Goal: Task Accomplishment & Management: Complete application form

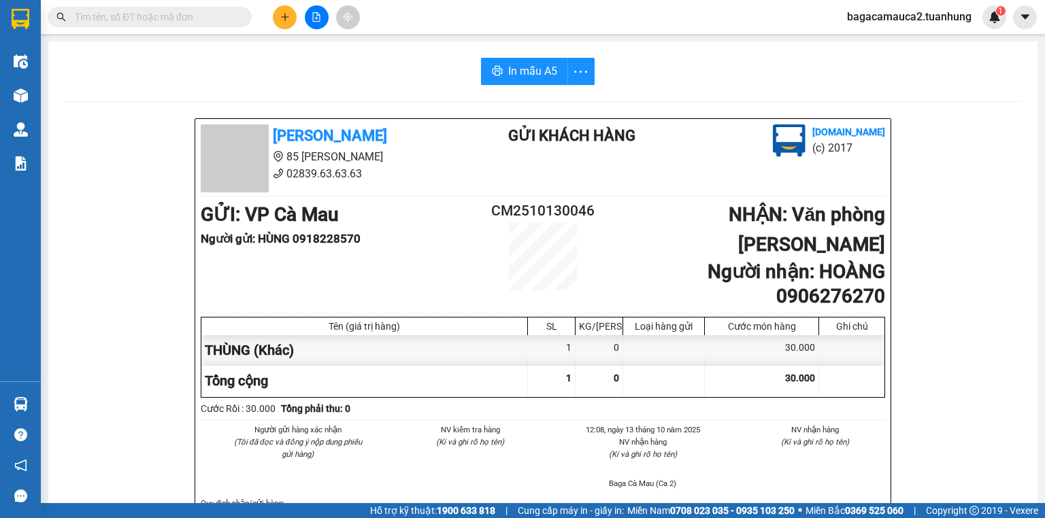
scroll to position [82, 0]
drag, startPoint x: 176, startPoint y: 24, endPoint x: 123, endPoint y: 20, distance: 52.5
click at [131, 22] on input "text" at bounding box center [155, 17] width 161 height 15
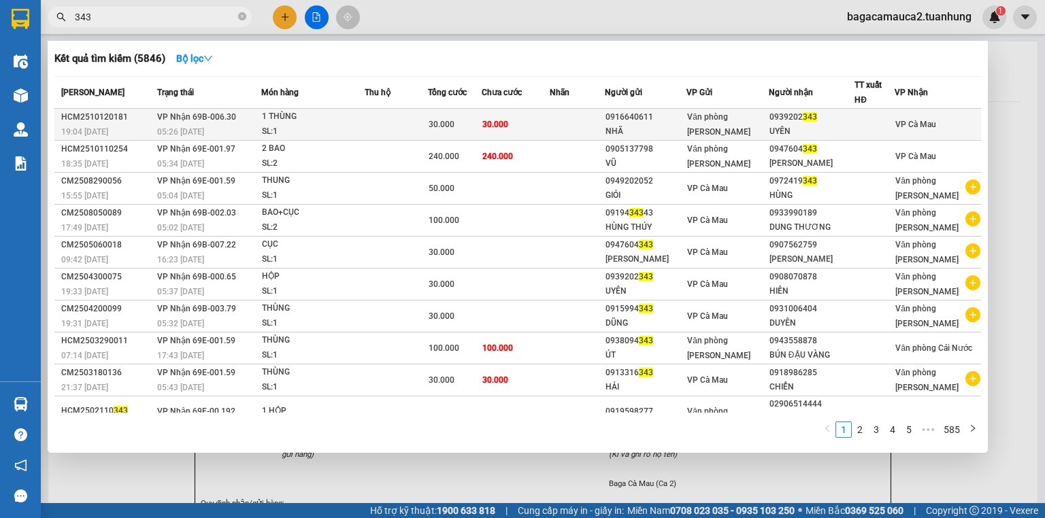
type input "343"
click at [594, 117] on td at bounding box center [577, 125] width 55 height 32
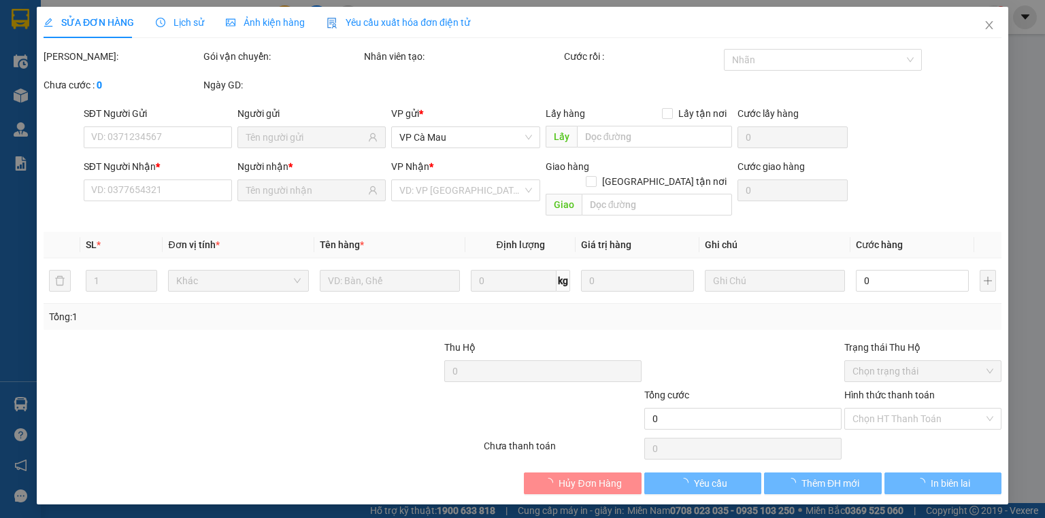
type input "0916640611"
type input "NHÃ"
type input "0939202343"
type input "UYÊN"
type input "30.000"
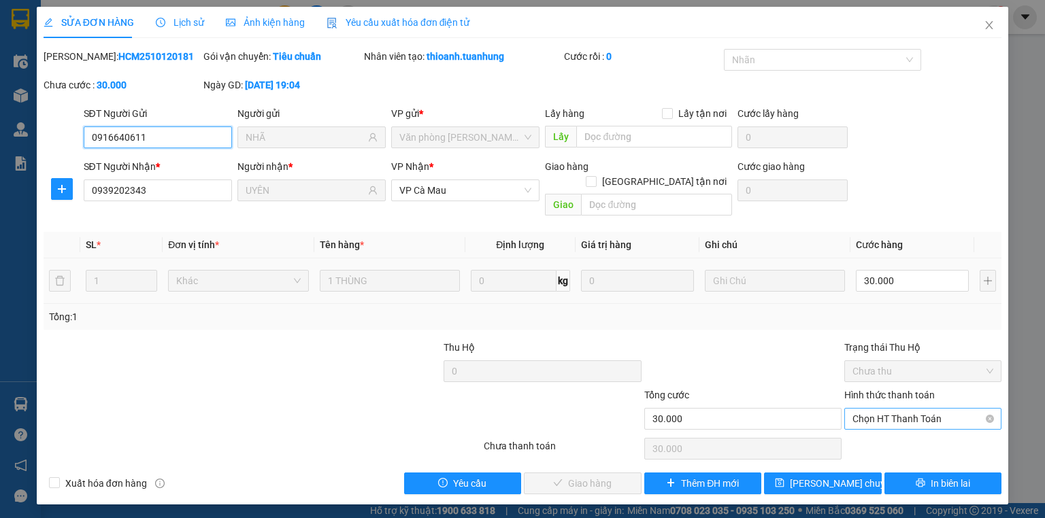
click at [884, 409] on span "Chọn HT Thanh Toán" at bounding box center [923, 419] width 141 height 20
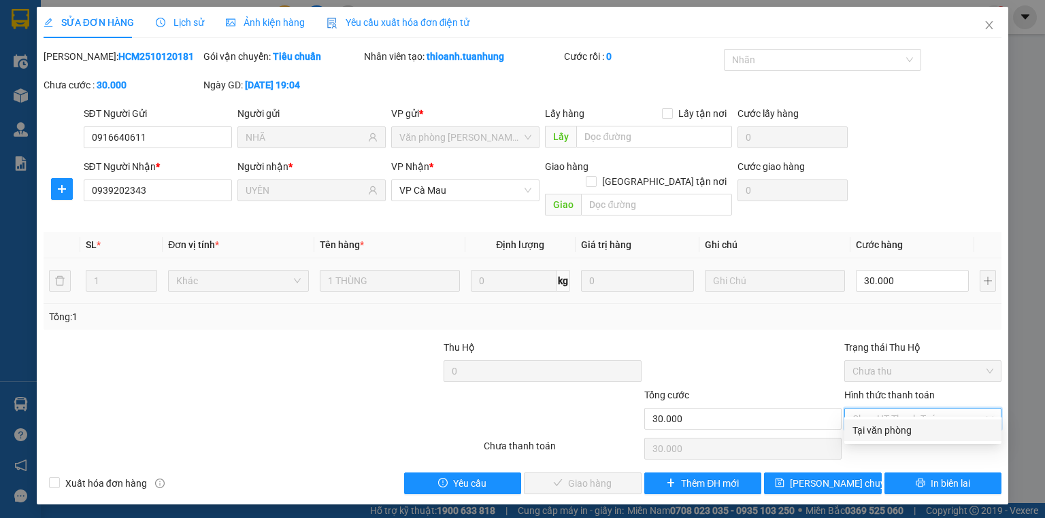
click at [878, 429] on div "Tại văn phòng" at bounding box center [923, 430] width 141 height 15
type input "0"
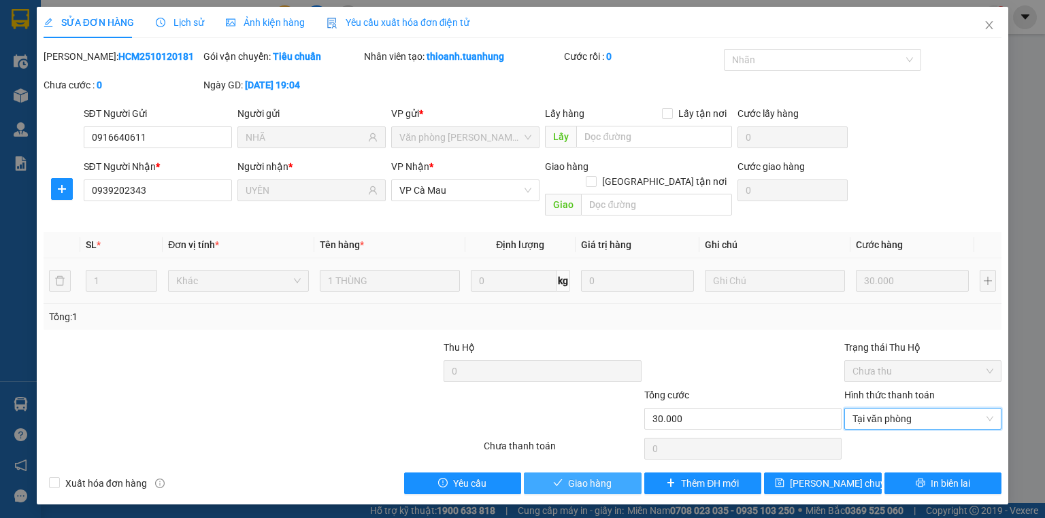
click at [631, 473] on button "Giao hàng" at bounding box center [583, 484] width 118 height 22
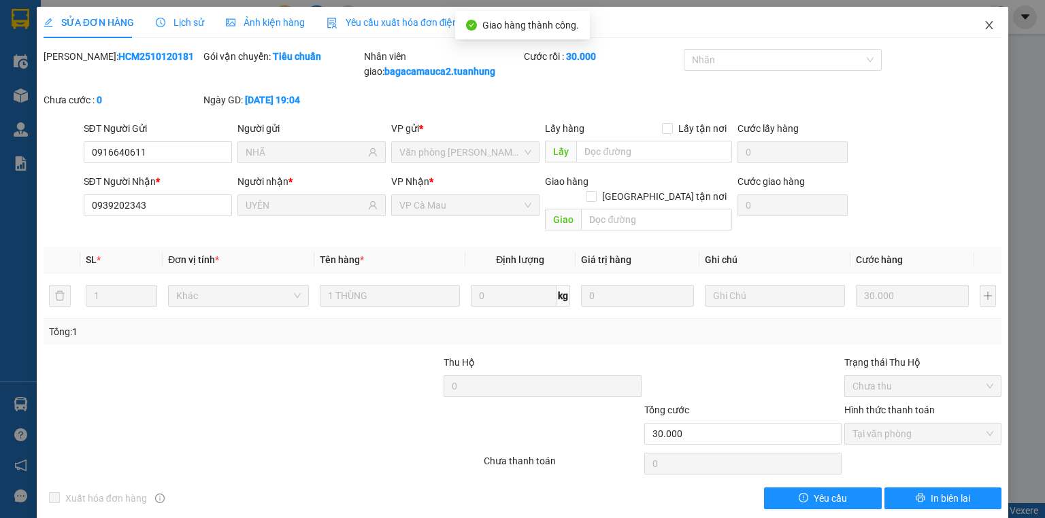
click at [984, 25] on icon "close" at bounding box center [989, 25] width 11 height 11
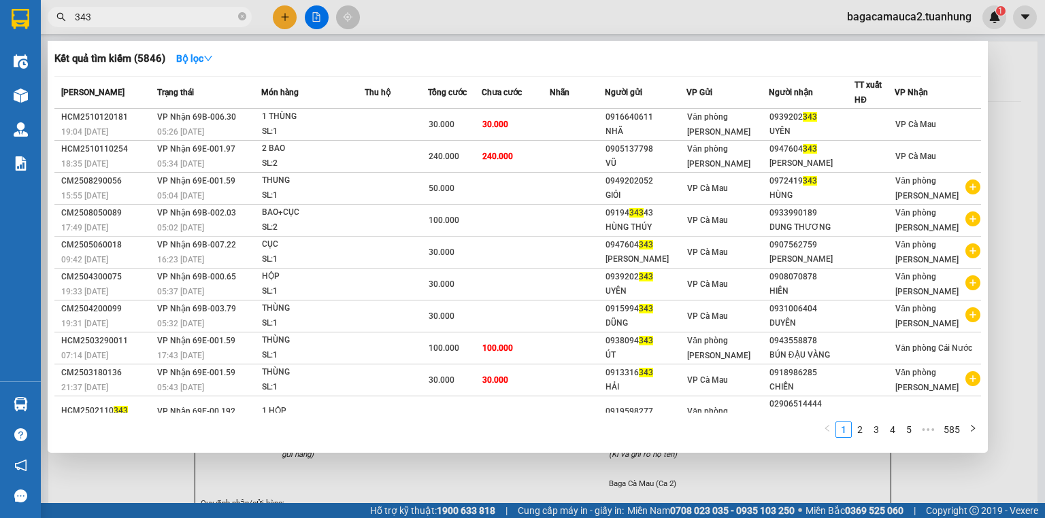
click at [213, 22] on input "343" at bounding box center [155, 17] width 161 height 15
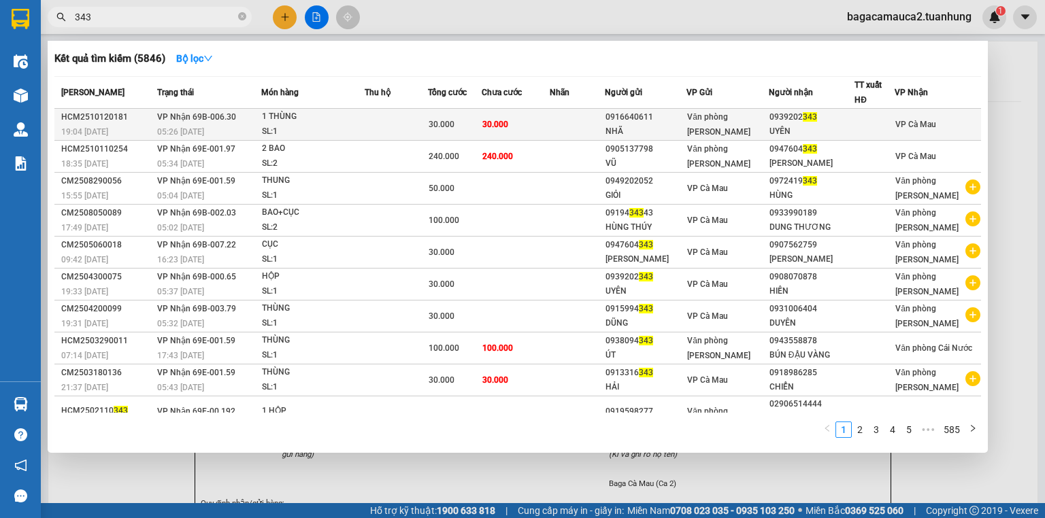
click at [472, 126] on div "30.000" at bounding box center [455, 124] width 52 height 15
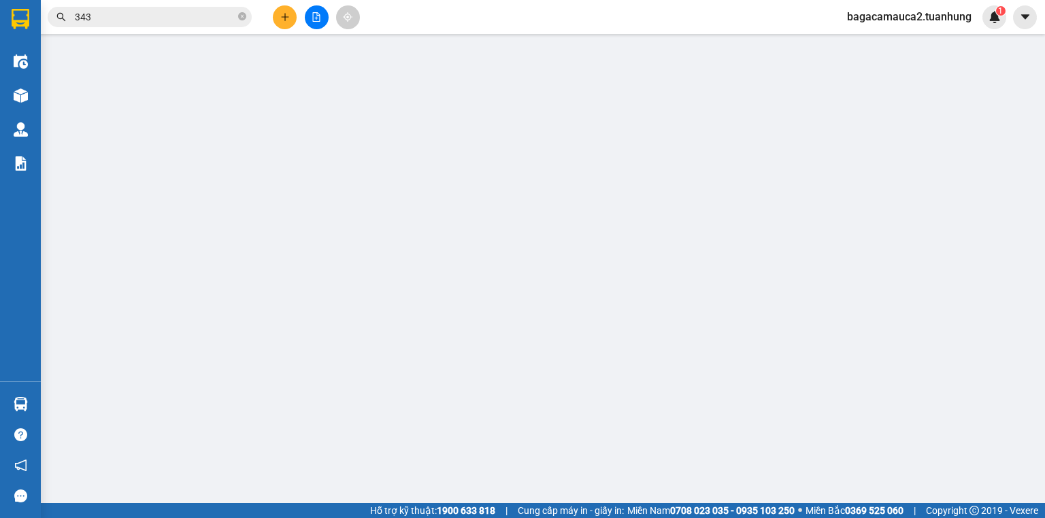
type input "0916640611"
type input "NHÃ"
type input "0939202343"
type input "UYÊN"
type input "30.000"
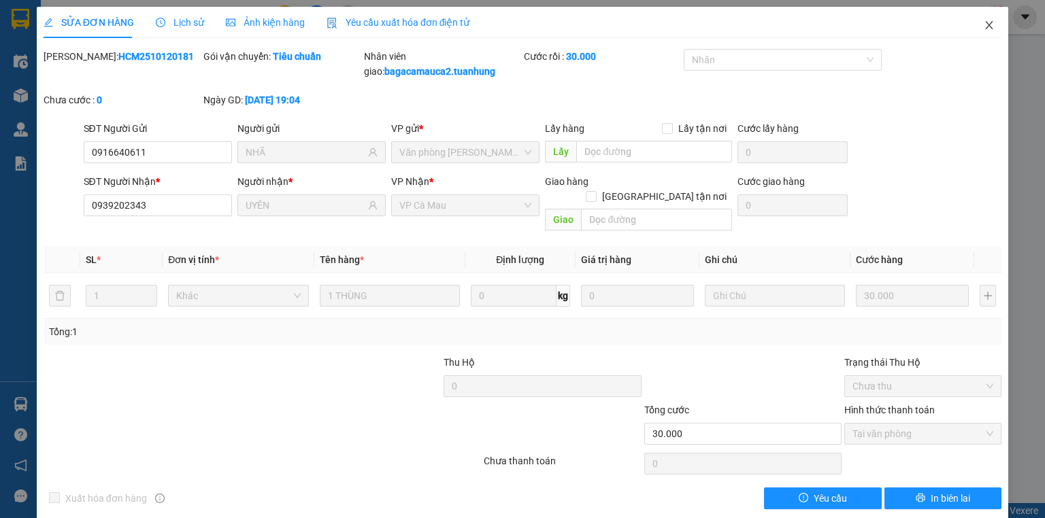
click at [985, 27] on icon "close" at bounding box center [989, 25] width 11 height 11
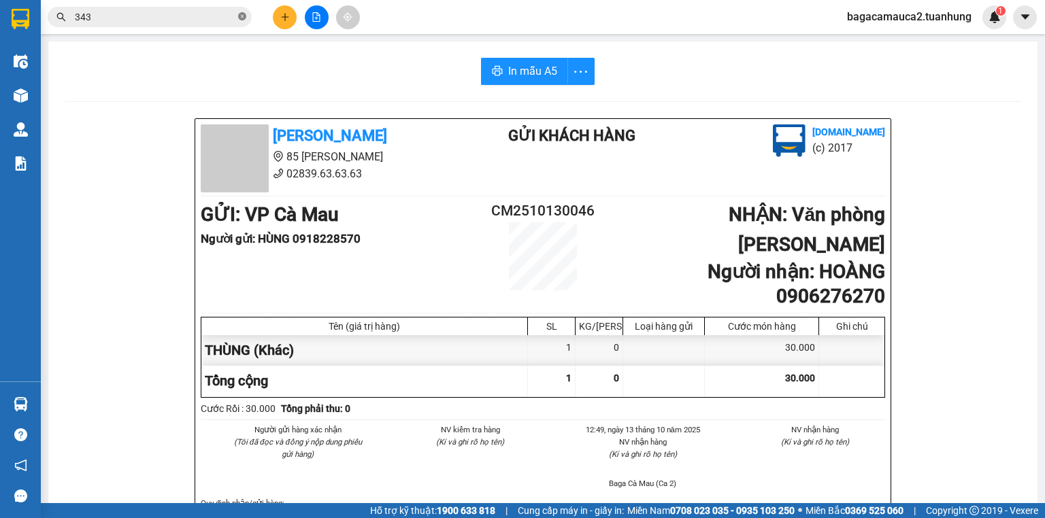
click at [240, 13] on icon "close-circle" at bounding box center [242, 16] width 8 height 8
